Goal: Task Accomplishment & Management: Use online tool/utility

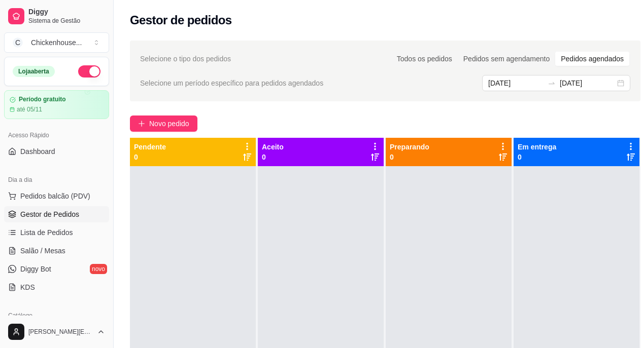
click at [622, 16] on div "Gestor de pedidos" at bounding box center [385, 20] width 510 height 16
click at [46, 199] on span "Pedidos balcão (PDV)" at bounding box center [55, 196] width 70 height 10
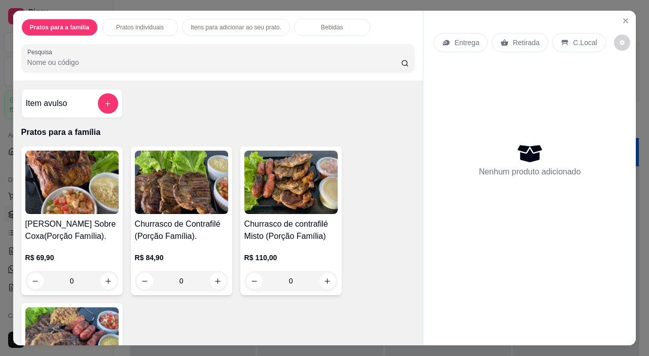
click at [624, 19] on icon "Close" at bounding box center [626, 21] width 4 height 4
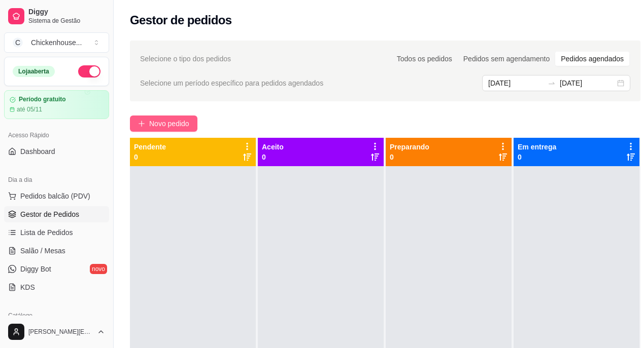
click at [159, 124] on span "Novo pedido" at bounding box center [169, 123] width 40 height 11
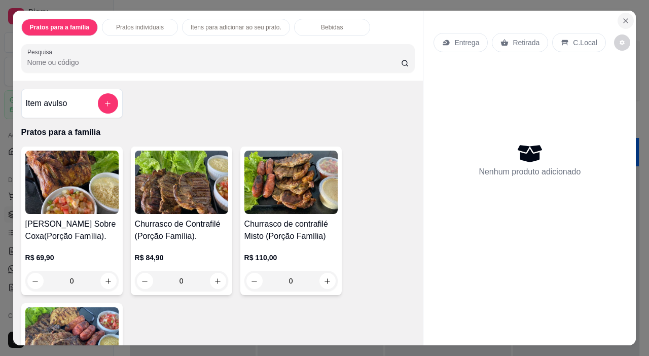
click at [624, 19] on icon "Close" at bounding box center [626, 21] width 4 height 4
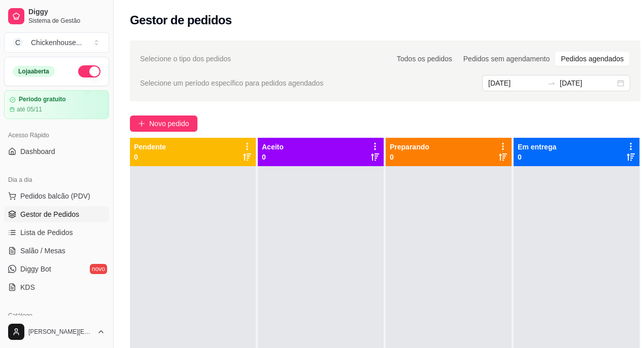
click at [155, 156] on p "0" at bounding box center [150, 157] width 32 height 10
click at [274, 151] on p "Aceito" at bounding box center [273, 147] width 22 height 10
click at [279, 159] on p "0" at bounding box center [273, 157] width 22 height 10
